Goal: Check status

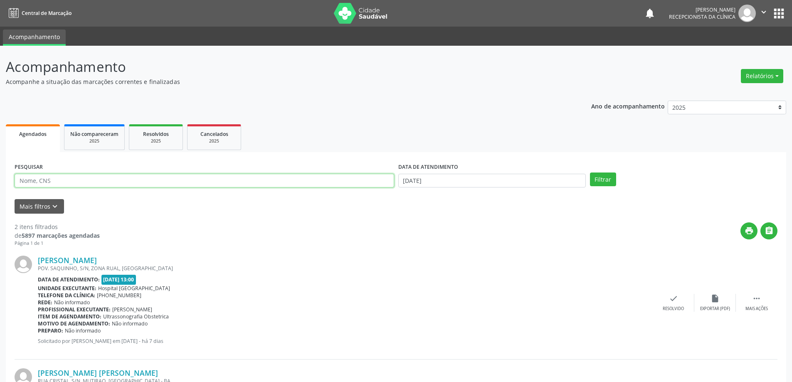
click at [196, 178] on input "text" at bounding box center [205, 181] width 380 height 14
type input "[PERSON_NAME]"
click at [590, 173] on button "Filtrar" at bounding box center [603, 180] width 26 height 14
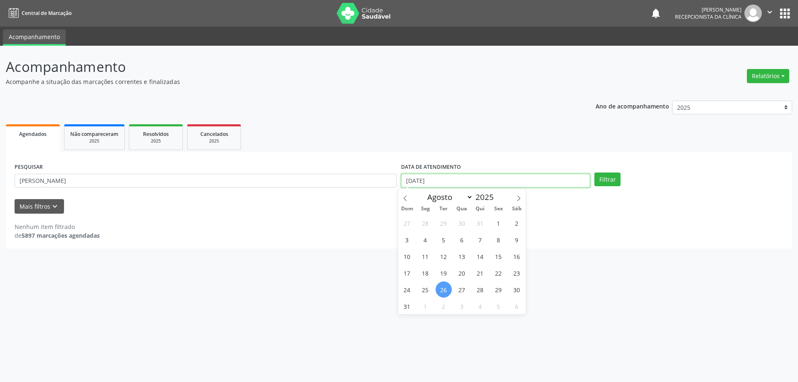
click at [454, 185] on body "Central de Marcação notifications [PERSON_NAME] Recepcionista da clínica  Conf…" at bounding box center [399, 191] width 798 height 382
click at [410, 307] on span "31" at bounding box center [407, 306] width 16 height 16
type input "[DATE]"
click at [449, 291] on span "26" at bounding box center [444, 290] width 16 height 16
click at [605, 184] on button "Filtrar" at bounding box center [608, 180] width 26 height 14
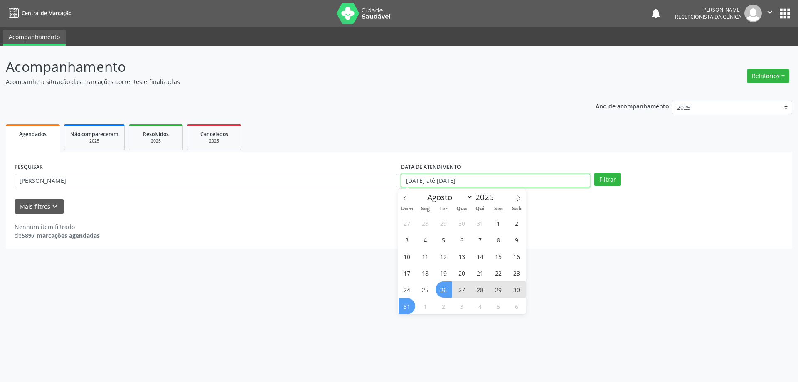
click at [499, 178] on input "[DATE] até [DATE]" at bounding box center [495, 181] width 189 height 14
click at [517, 198] on icon at bounding box center [519, 198] width 6 height 6
select select "8"
click at [420, 218] on span "1" at bounding box center [425, 223] width 16 height 16
type input "[DATE]"
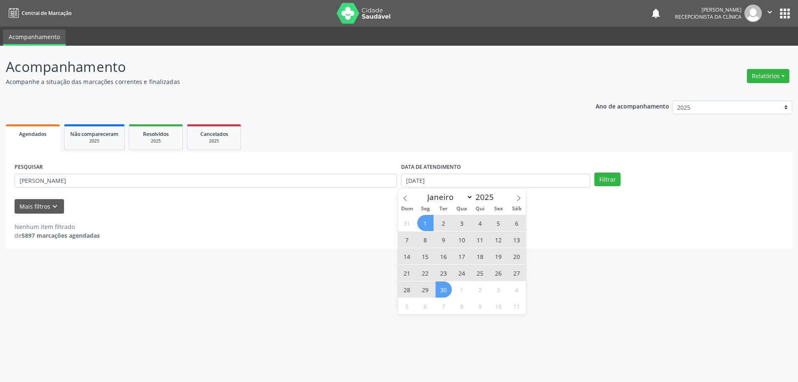
click at [438, 291] on span "30" at bounding box center [444, 290] width 16 height 16
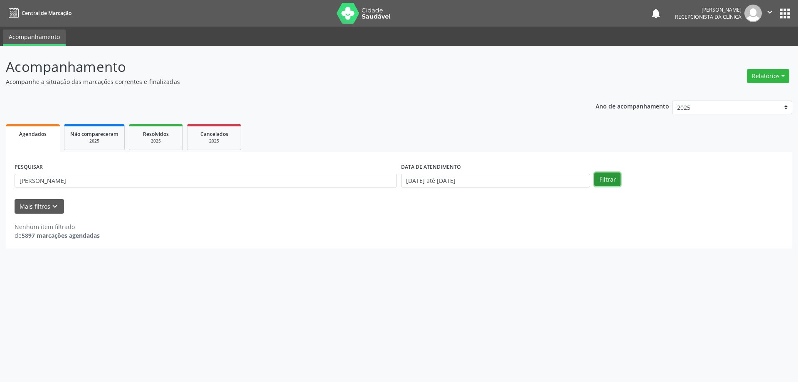
click at [605, 181] on button "Filtrar" at bounding box center [608, 180] width 26 height 14
